Goal: Transaction & Acquisition: Purchase product/service

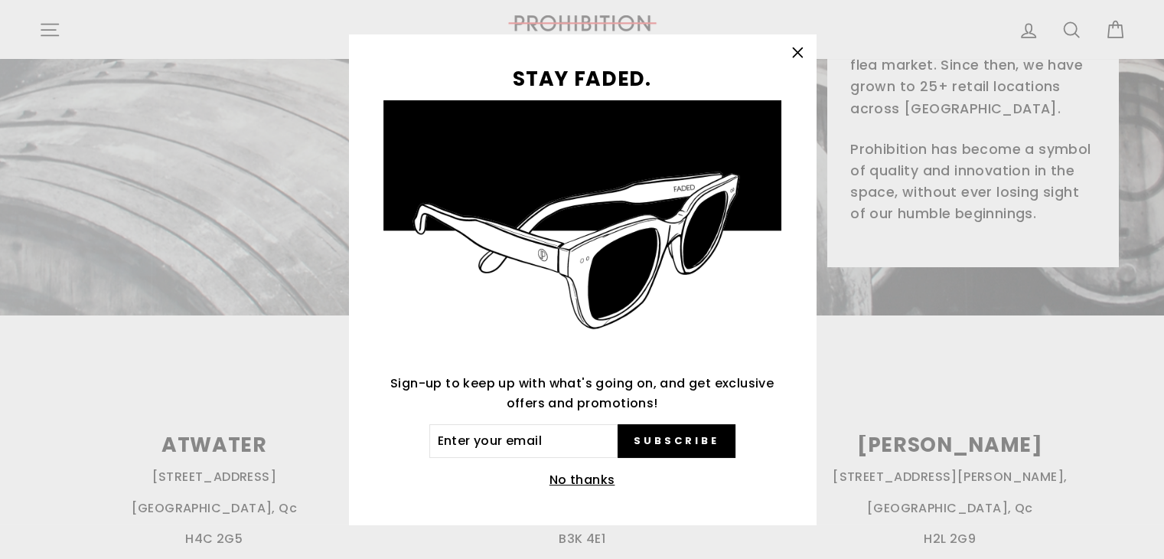
scroll to position [306, 0]
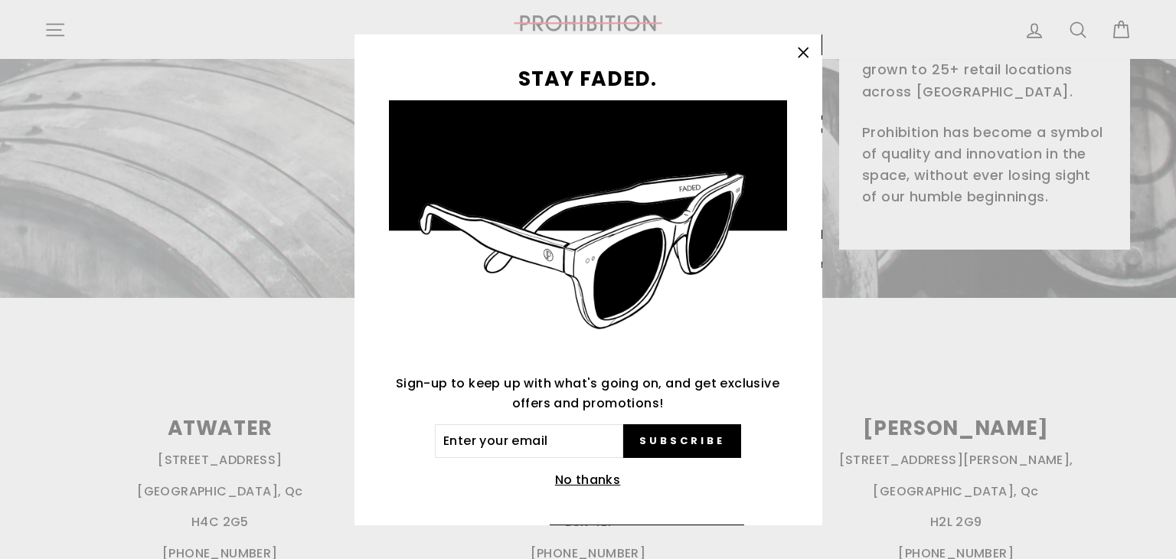
drag, startPoint x: 1173, startPoint y: 60, endPoint x: 1175, endPoint y: 148, distance: 87.3
click at [583, 478] on button "No thanks" at bounding box center [587, 479] width 75 height 21
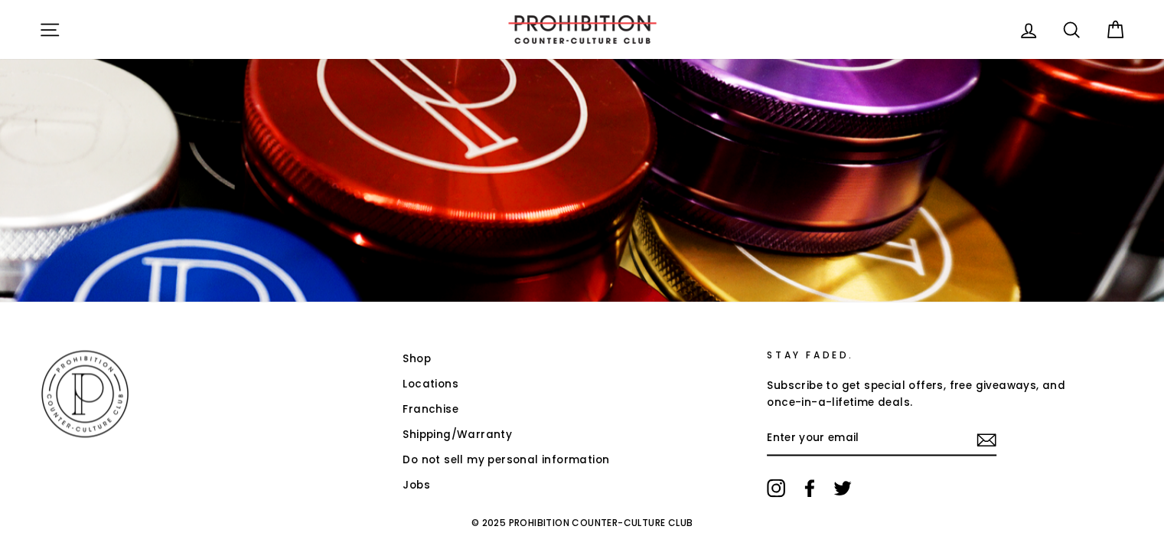
scroll to position [2437, 0]
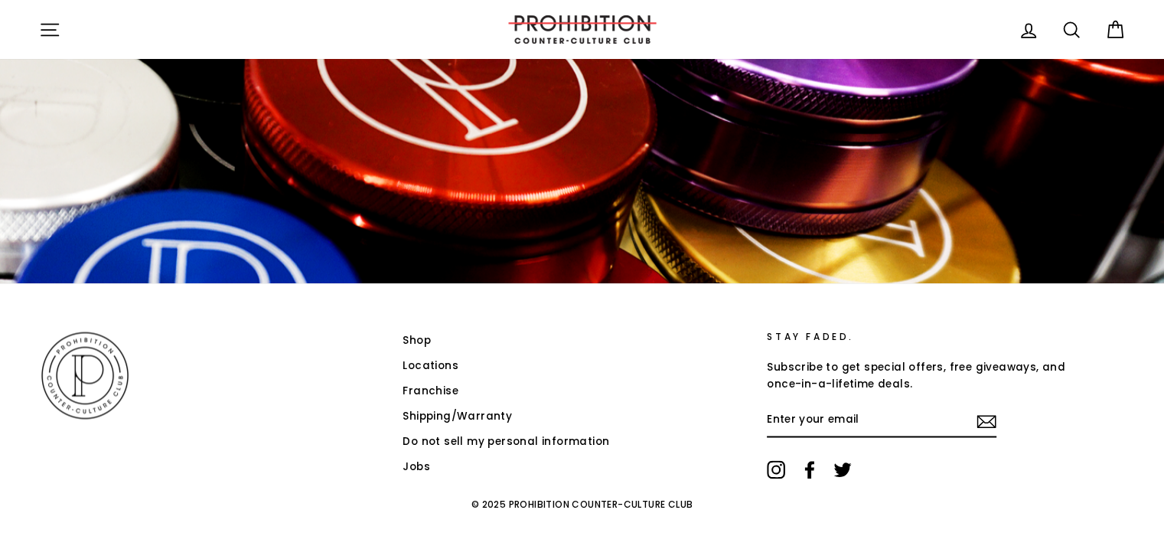
click at [417, 336] on link "Shop" at bounding box center [417, 340] width 28 height 23
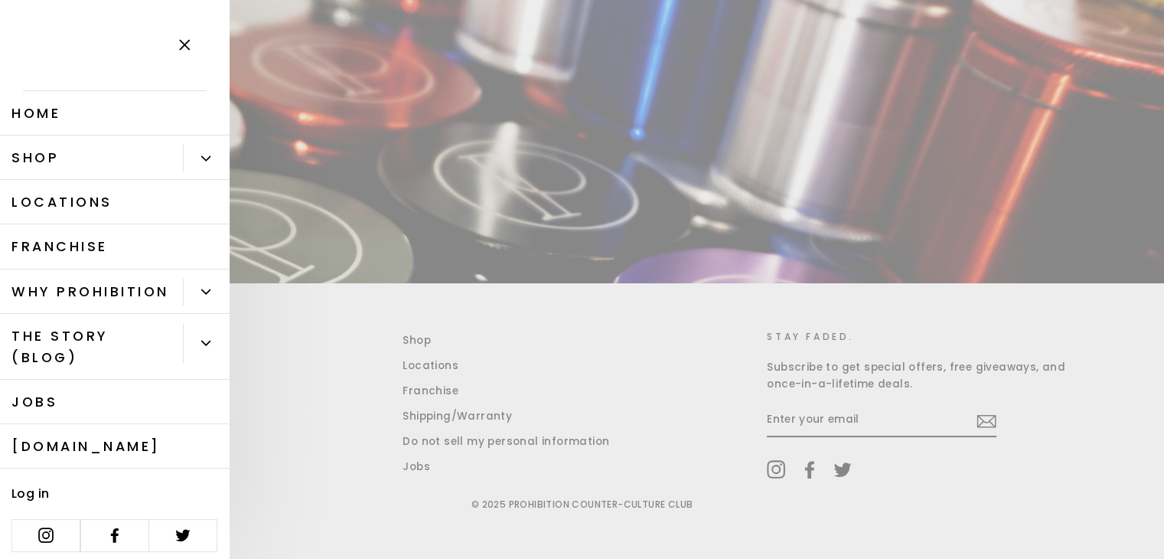
click at [201, 162] on icon "Primary" at bounding box center [205, 158] width 9 height 9
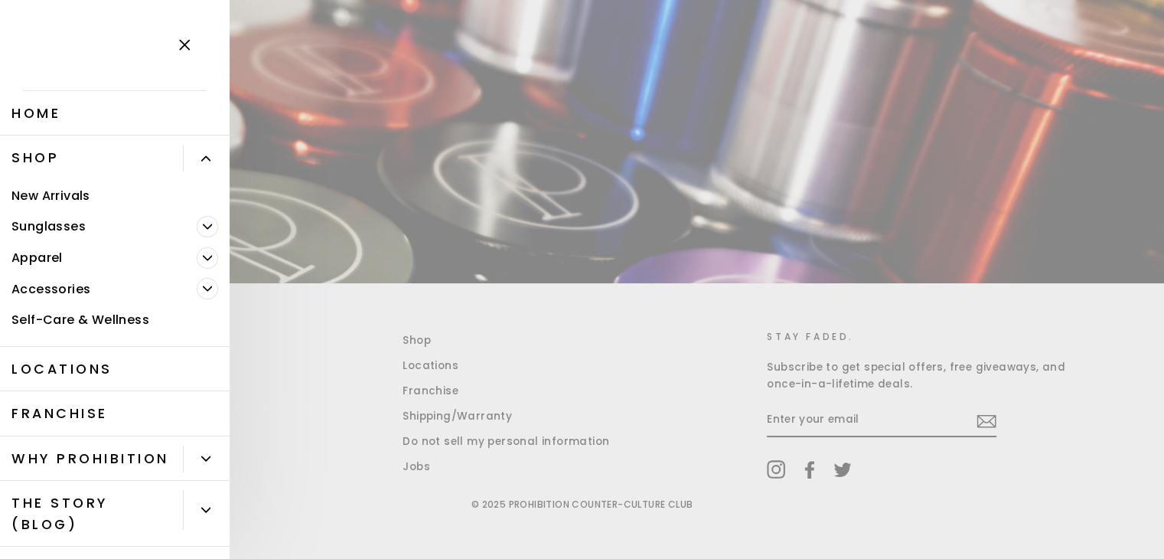
click at [181, 41] on icon "button" at bounding box center [184, 45] width 9 height 9
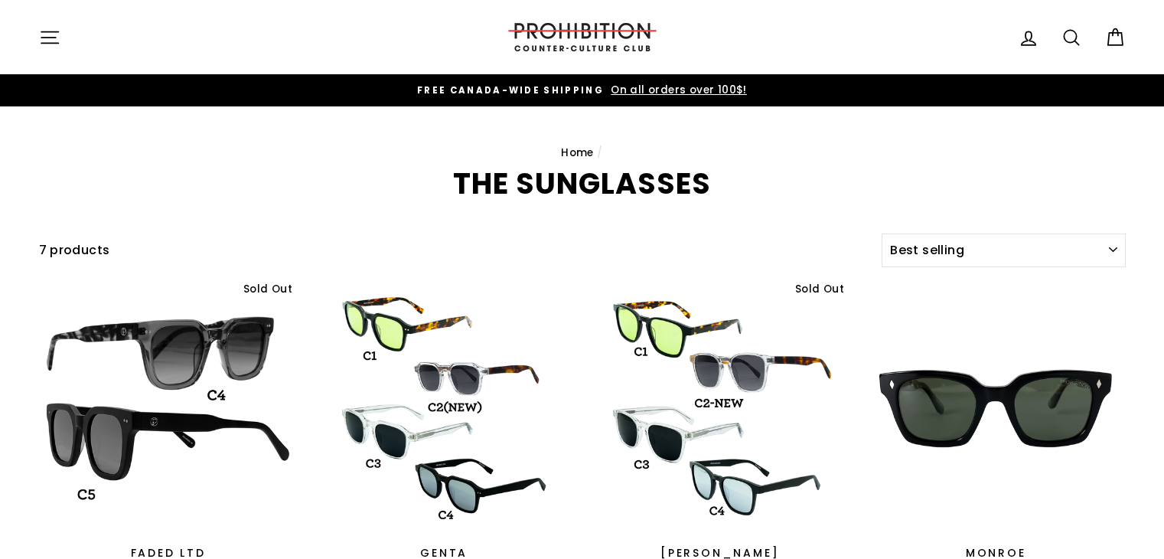
select select "best-selling"
